Goal: Use online tool/utility: Utilize a website feature to perform a specific function

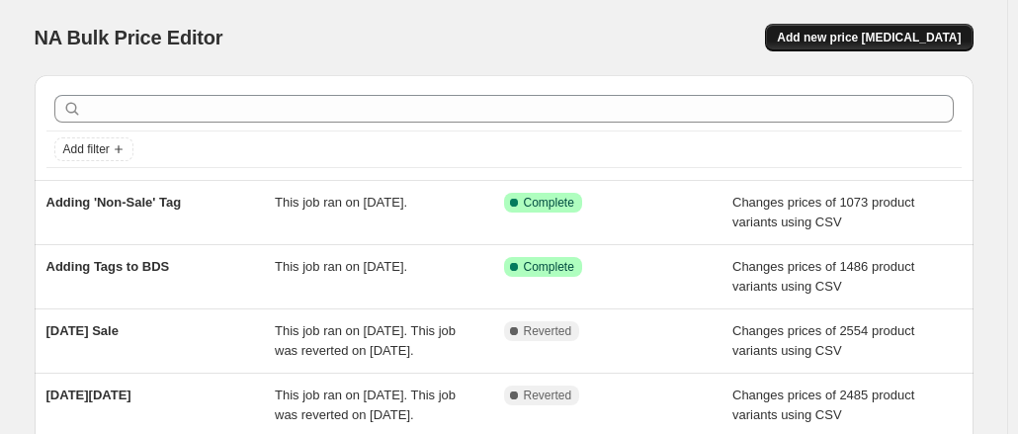
click at [909, 40] on span "Add new price [MEDICAL_DATA]" at bounding box center [869, 38] width 184 height 16
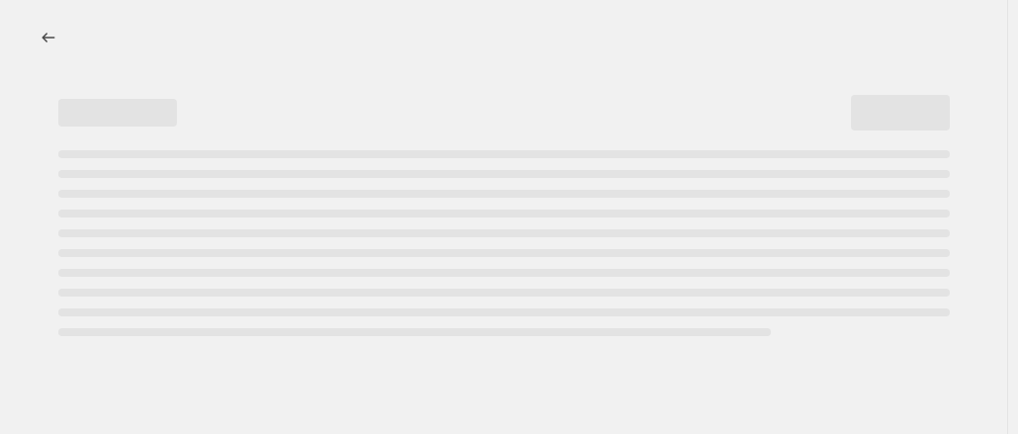
select select "percentage"
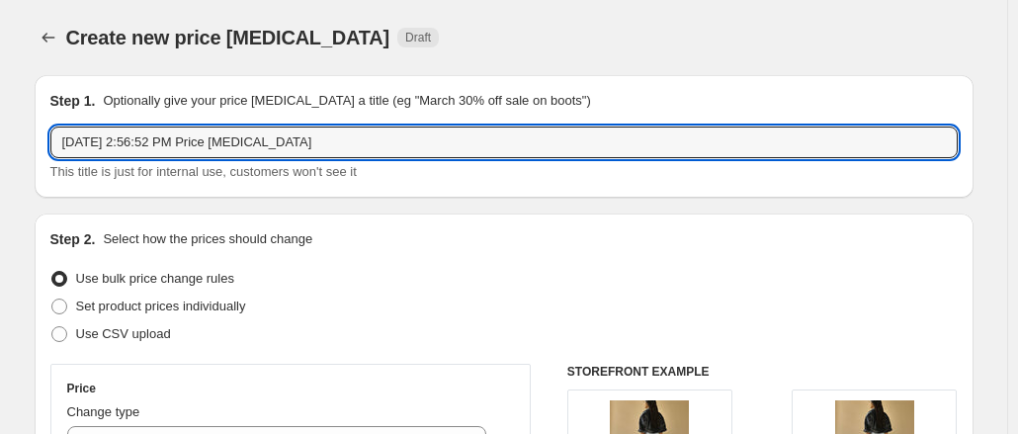
drag, startPoint x: 341, startPoint y: 145, endPoint x: 28, endPoint y: 174, distance: 314.6
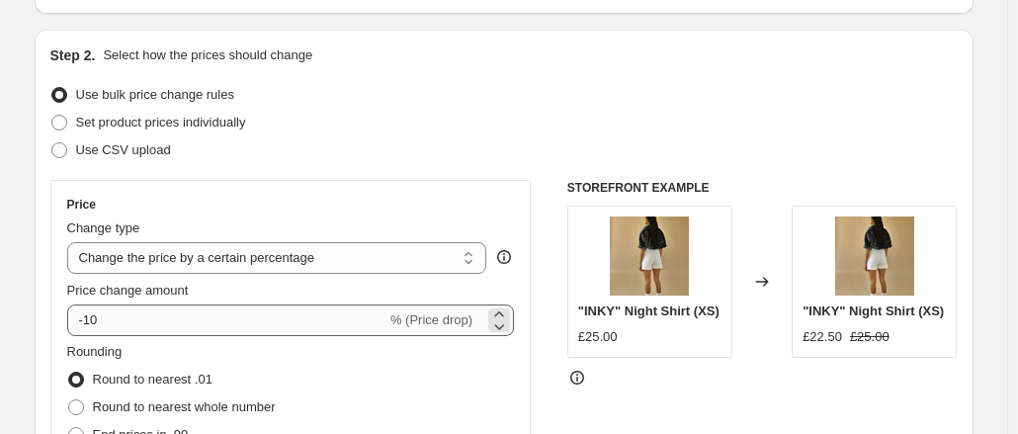
scroll to position [198, 0]
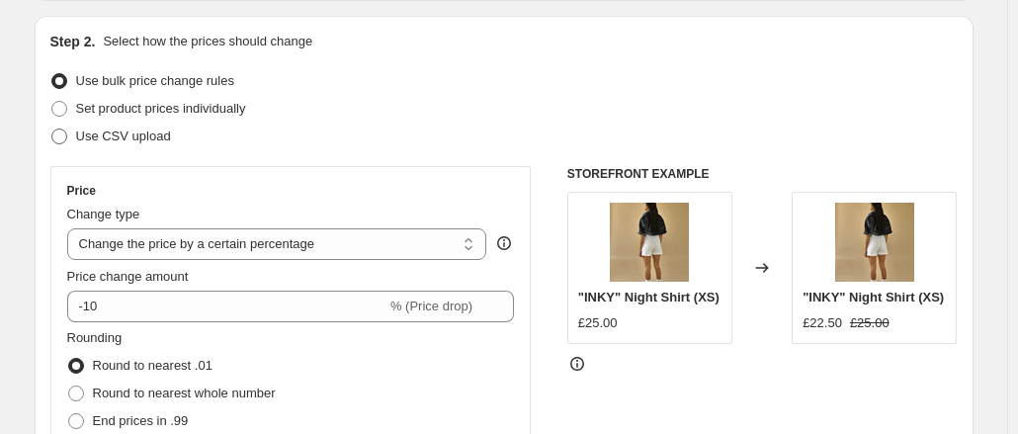
type input "SUMMER SALE TEST"
click at [63, 134] on span at bounding box center [59, 136] width 16 height 16
click at [52, 129] on input "Use CSV upload" at bounding box center [51, 128] width 1 height 1
radio input "true"
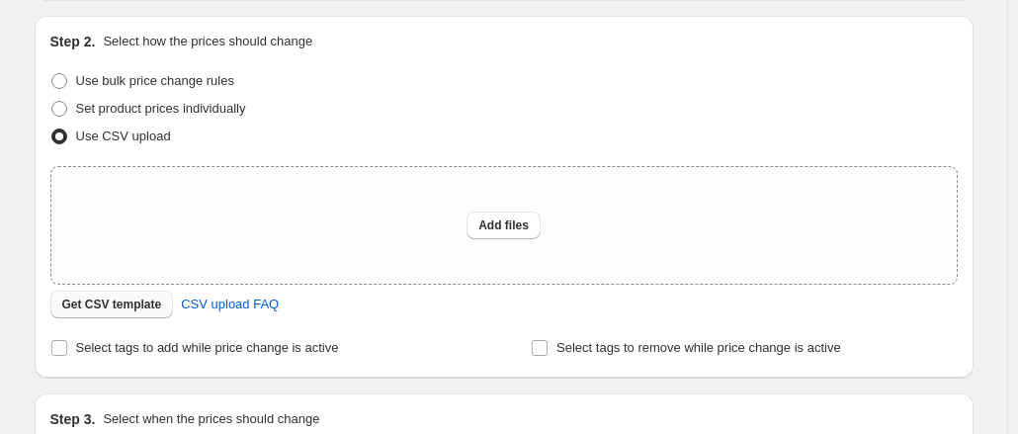
click at [128, 306] on span "Get CSV template" at bounding box center [112, 305] width 100 height 16
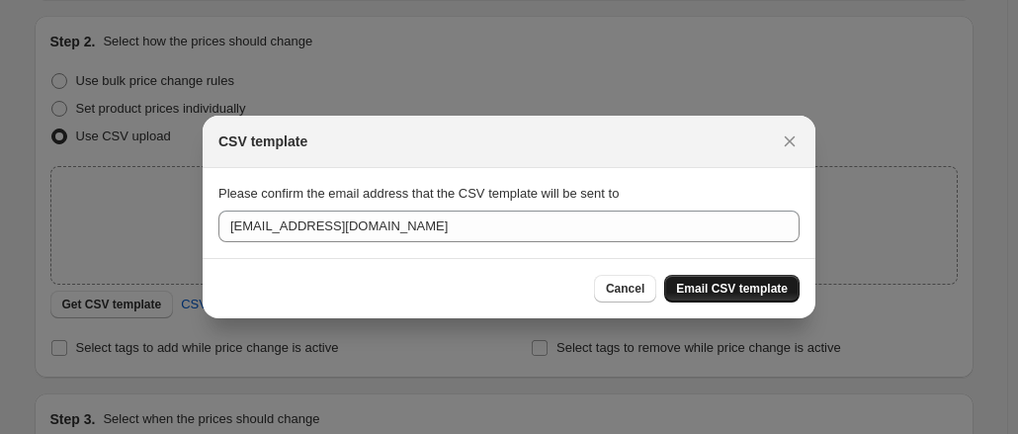
click at [723, 288] on span "Email CSV template" at bounding box center [732, 289] width 112 height 16
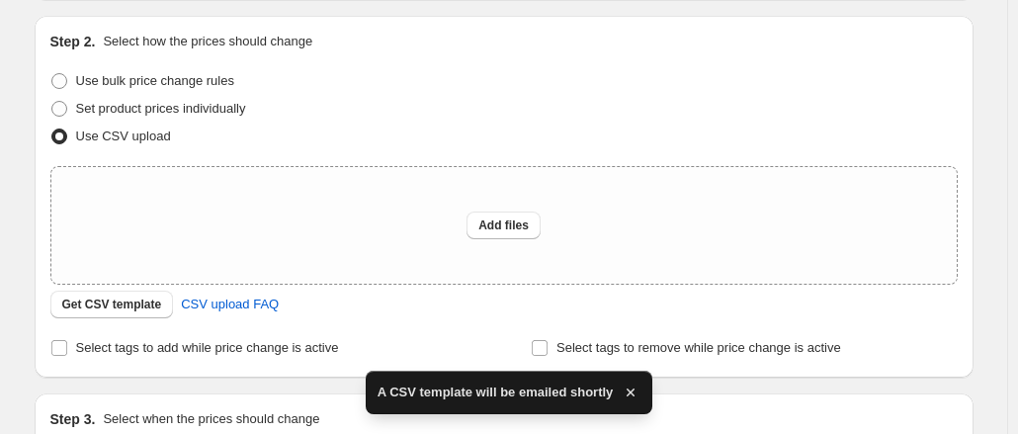
click at [627, 391] on icon "button" at bounding box center [631, 392] width 8 height 8
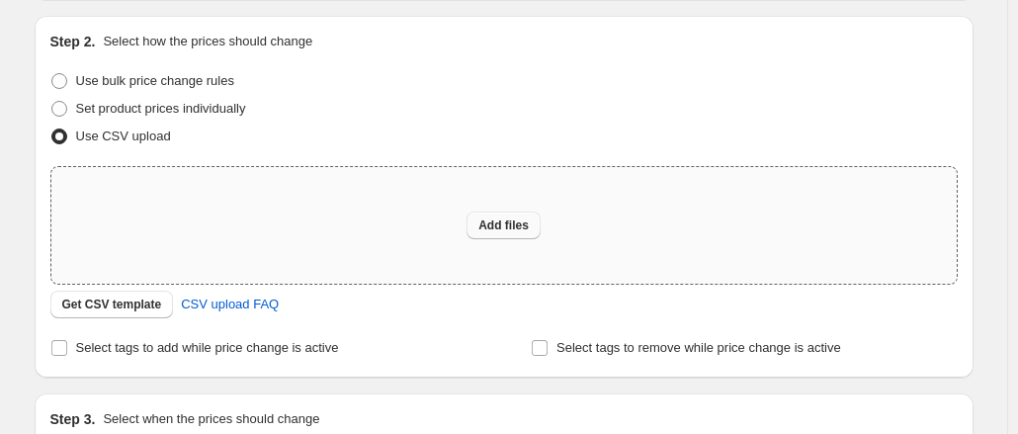
click at [524, 233] on button "Add files" at bounding box center [504, 226] width 74 height 28
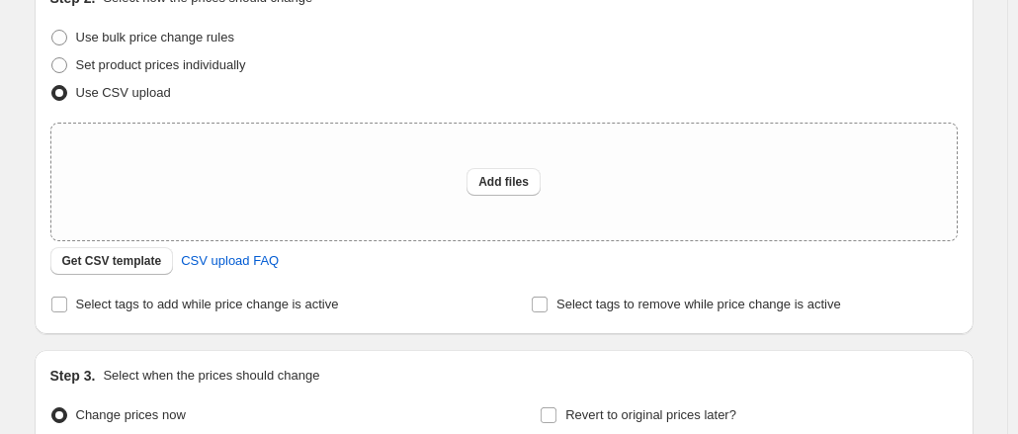
scroll to position [447, 0]
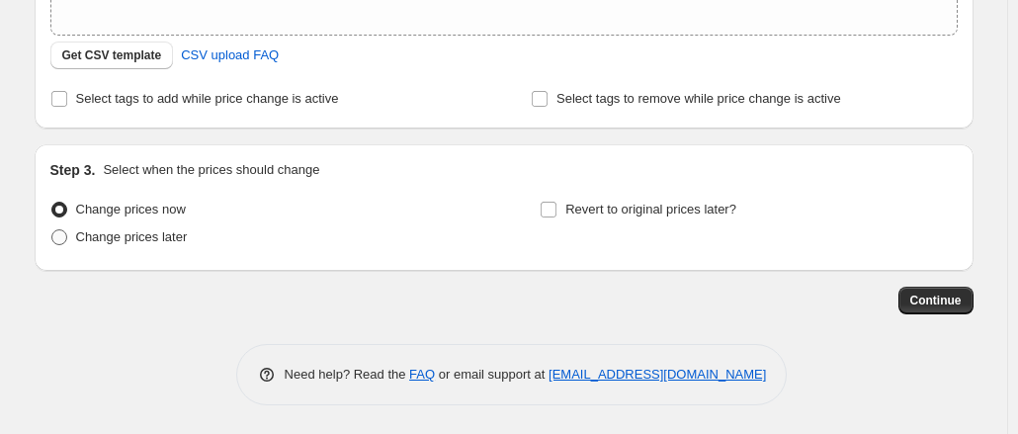
click at [136, 234] on span "Change prices later" at bounding box center [132, 236] width 112 height 15
click at [52, 230] on input "Change prices later" at bounding box center [51, 229] width 1 height 1
radio input "true"
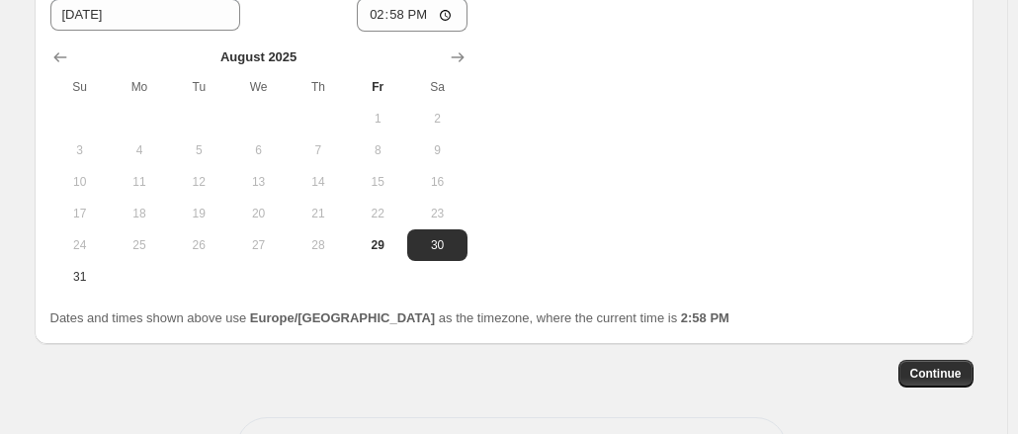
scroll to position [546, 0]
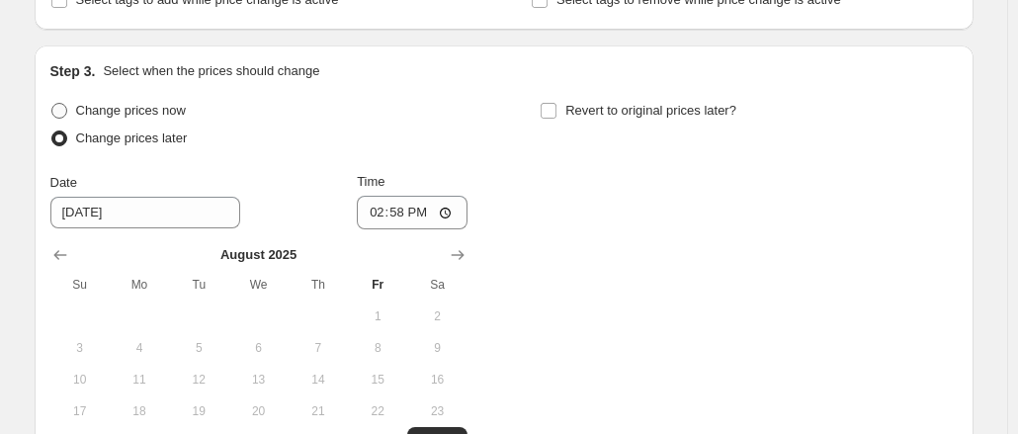
drag, startPoint x: 121, startPoint y: 112, endPoint x: 166, endPoint y: 109, distance: 45.6
click at [121, 112] on span "Change prices now" at bounding box center [131, 110] width 110 height 15
click at [59, 114] on span at bounding box center [59, 111] width 16 height 16
click at [52, 104] on input "Change prices now" at bounding box center [51, 103] width 1 height 1
radio input "true"
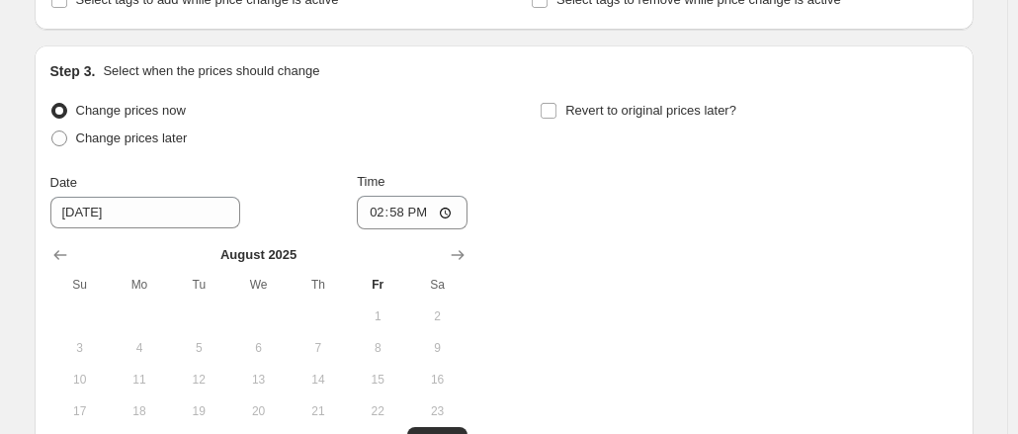
scroll to position [447, 0]
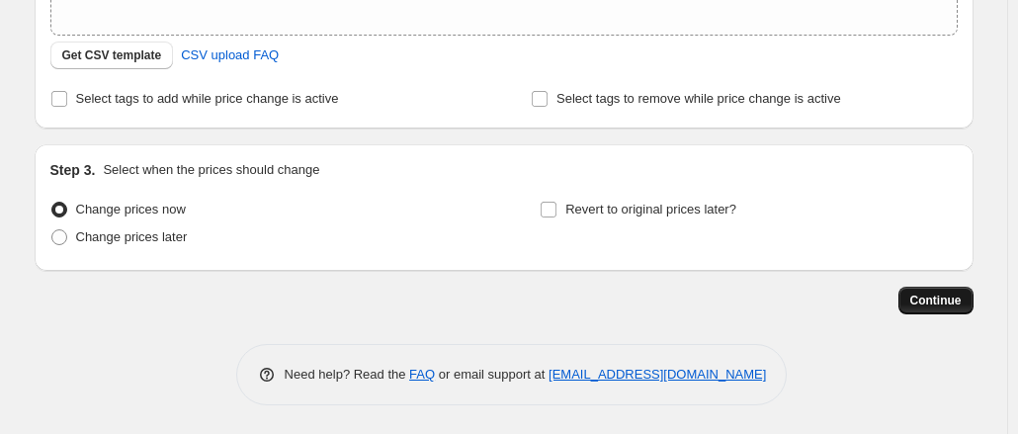
click at [947, 305] on span "Continue" at bounding box center [935, 301] width 51 height 16
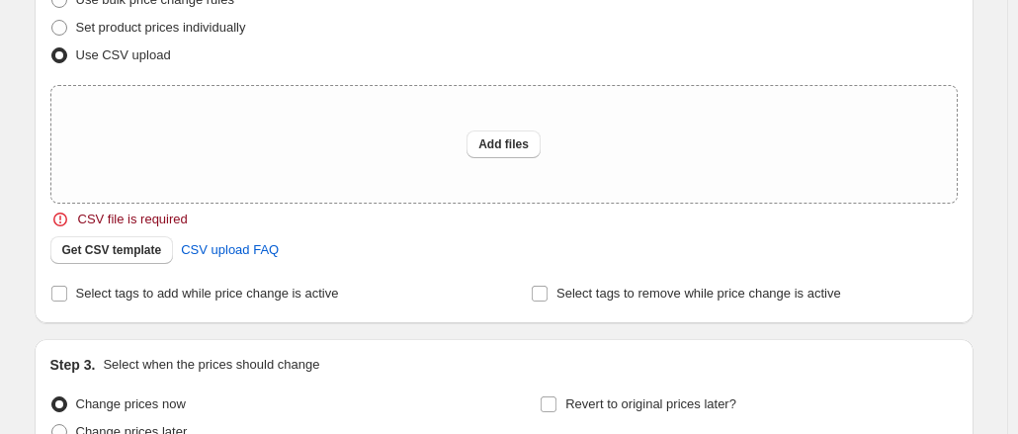
scroll to position [395, 0]
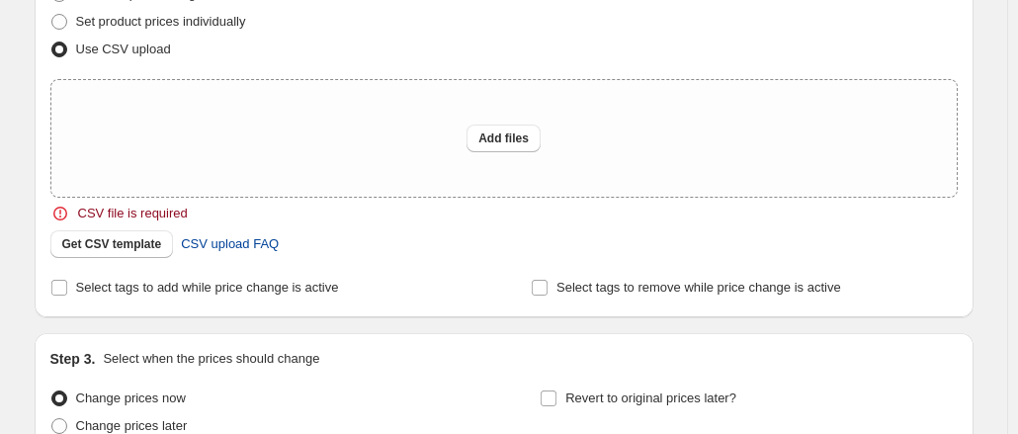
click at [227, 241] on span "CSV upload FAQ" at bounding box center [230, 244] width 98 height 20
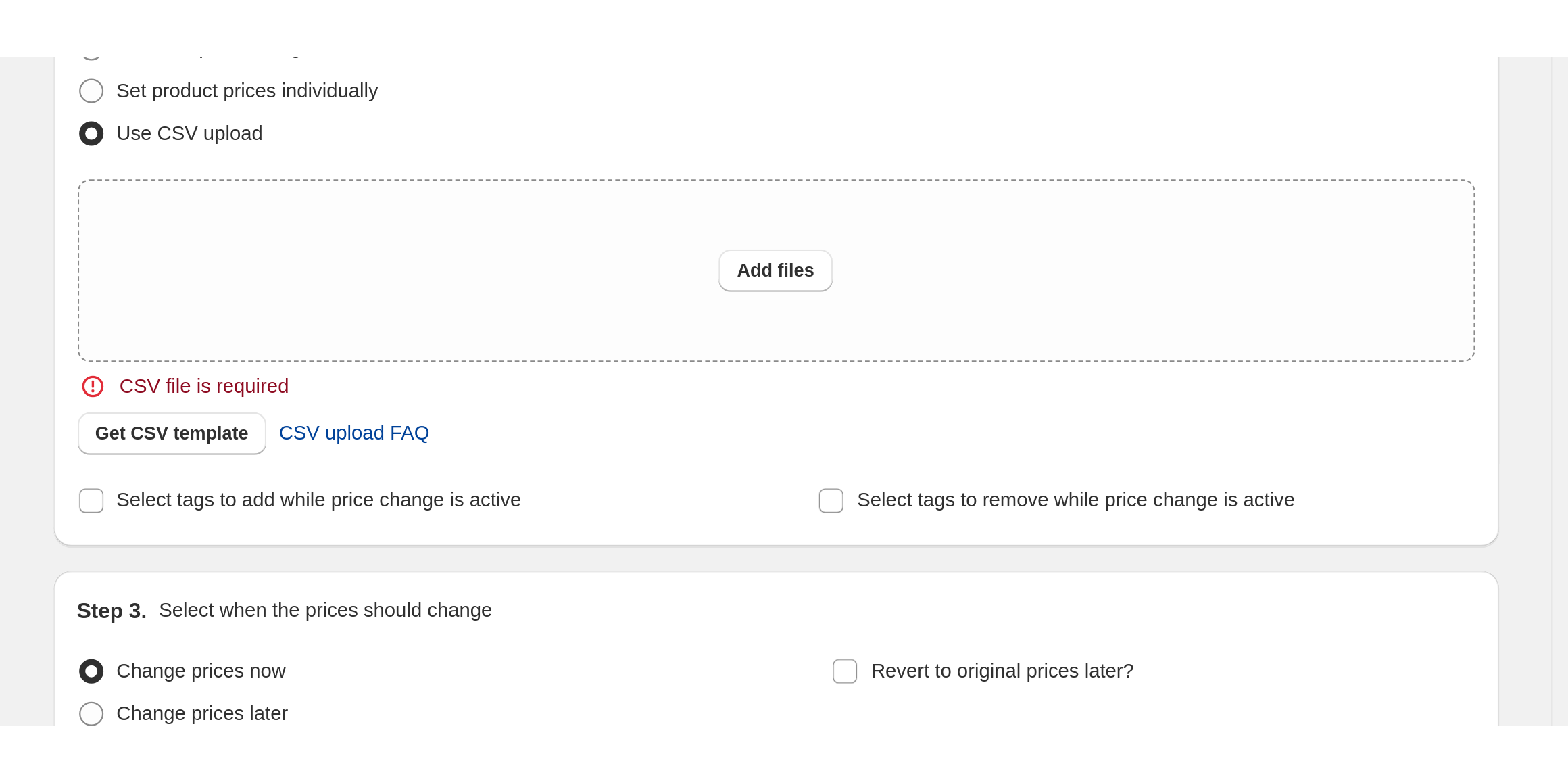
scroll to position [0, 0]
